Goal: Navigation & Orientation: Go to known website

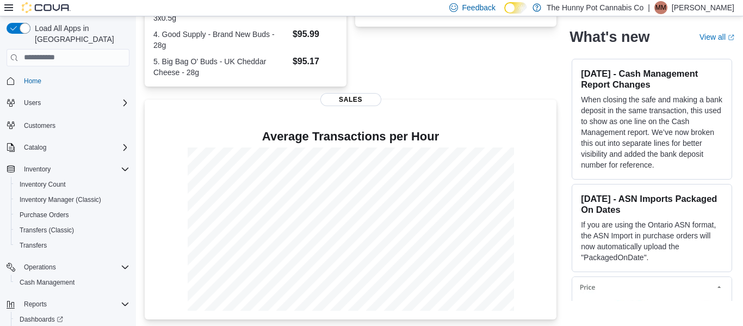
scroll to position [343, 0]
